Goal: Task Accomplishment & Management: Manage account settings

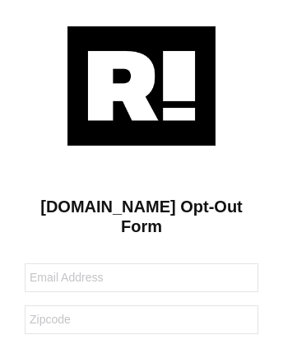
click at [142, 85] on img at bounding box center [141, 85] width 148 height 119
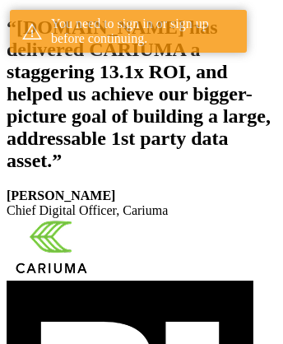
scroll to position [303, 0]
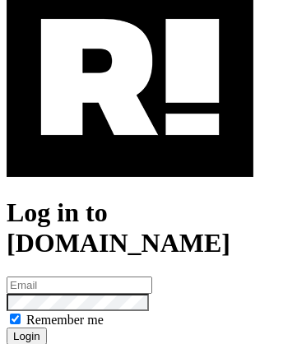
click at [130, 149] on img at bounding box center [130, 77] width 247 height 199
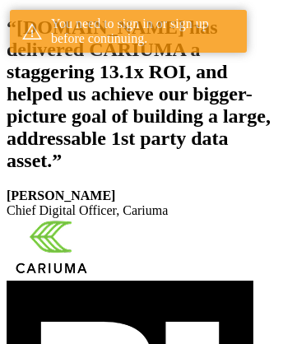
scroll to position [303, 0]
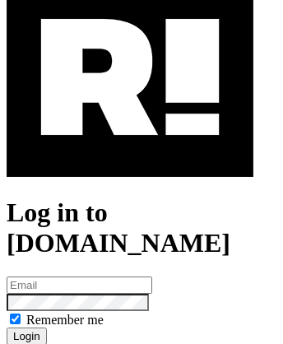
click at [130, 149] on img at bounding box center [130, 77] width 247 height 199
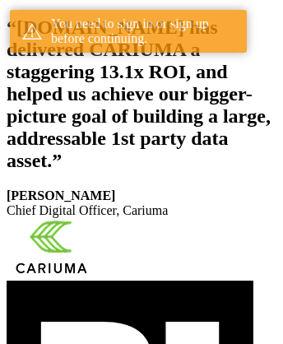
scroll to position [303, 0]
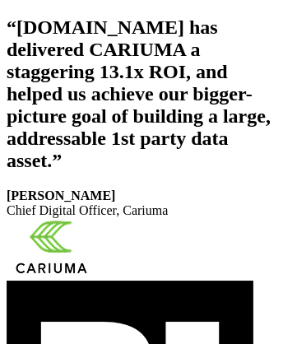
scroll to position [277, 0]
